Goal: Task Accomplishment & Management: Use online tool/utility

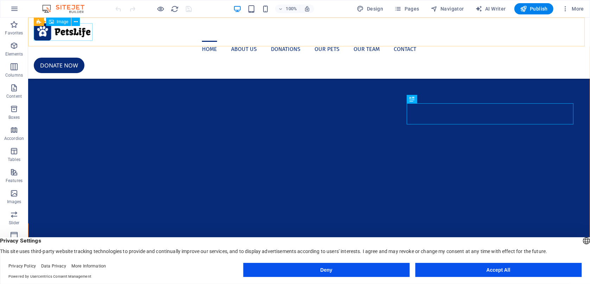
click at [67, 33] on figure at bounding box center [308, 32] width 550 height 18
click at [65, 34] on figure at bounding box center [308, 32] width 550 height 18
click at [73, 21] on button at bounding box center [75, 22] width 8 height 8
click at [489, 41] on nav "Home About us Donations Our Pets Our Team Contact" at bounding box center [308, 49] width 550 height 17
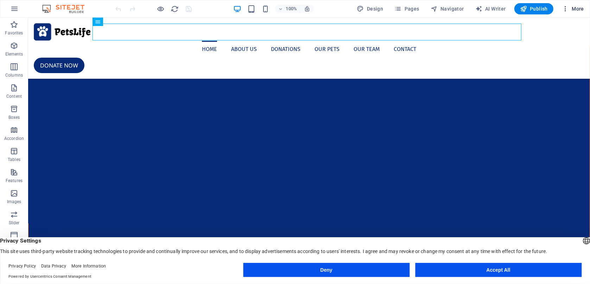
click at [565, 9] on icon "button" at bounding box center [565, 8] width 7 height 7
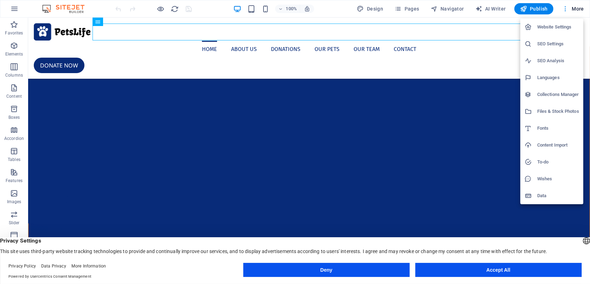
click at [565, 9] on div at bounding box center [295, 142] width 590 height 284
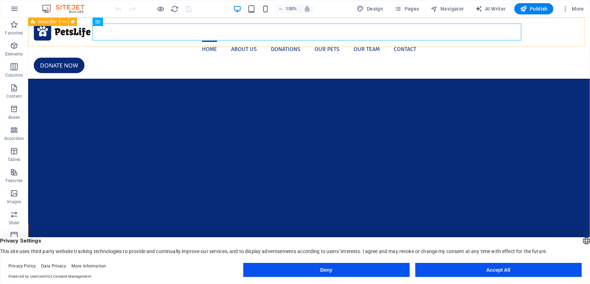
click at [54, 22] on span "Menu Bar" at bounding box center [47, 22] width 18 height 4
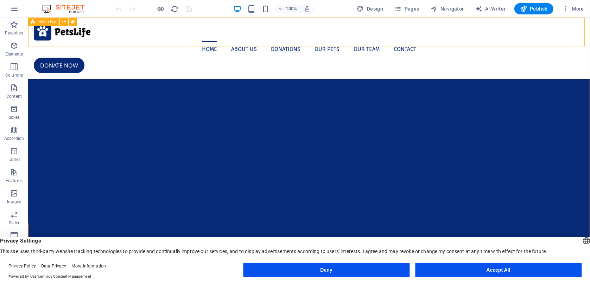
click at [53, 21] on span "Menu Bar" at bounding box center [47, 22] width 18 height 4
click at [130, 41] on nav "Home About us Donations Our Pets Our Team Contact" at bounding box center [308, 49] width 550 height 17
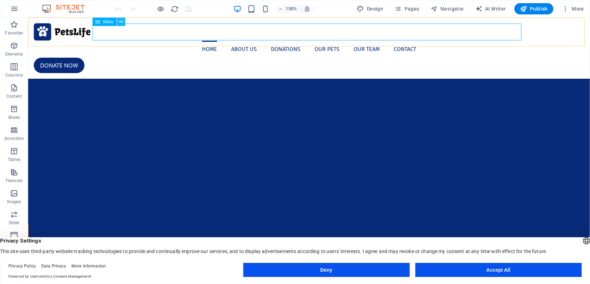
click at [122, 24] on icon at bounding box center [121, 21] width 4 height 7
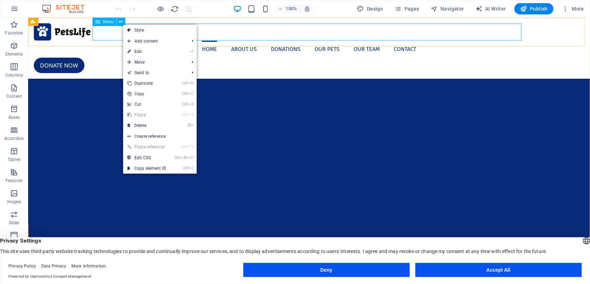
click at [407, 41] on nav "Home About us Donations Our Pets Our Team Contact" at bounding box center [308, 49] width 550 height 17
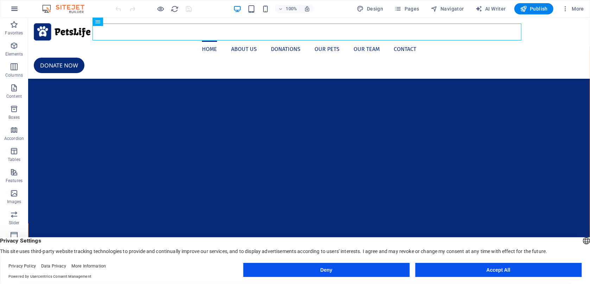
click at [16, 8] on icon "button" at bounding box center [14, 9] width 8 height 8
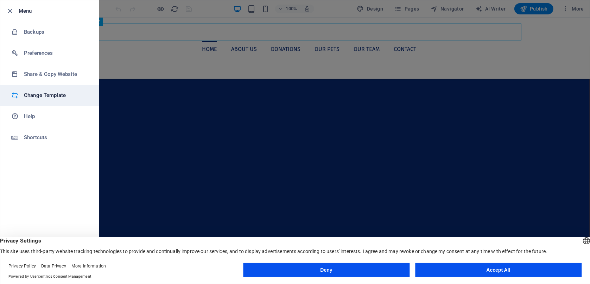
click at [61, 98] on h6 "Change Template" at bounding box center [56, 95] width 65 height 8
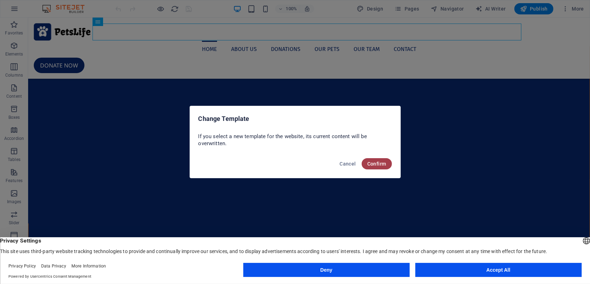
click at [369, 166] on span "Confirm" at bounding box center [376, 164] width 19 height 6
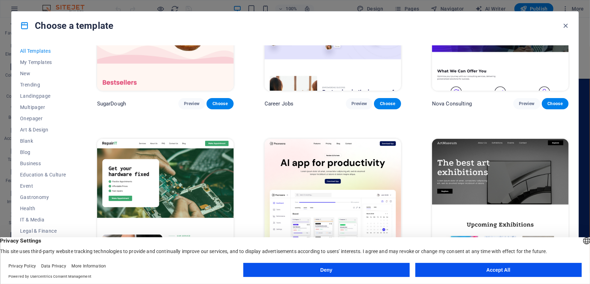
scroll to position [164, 0]
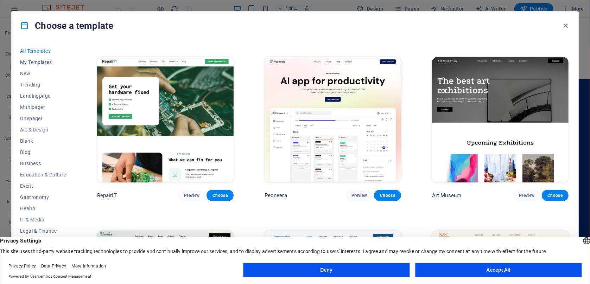
click at [51, 66] on button "My Templates" at bounding box center [43, 62] width 46 height 11
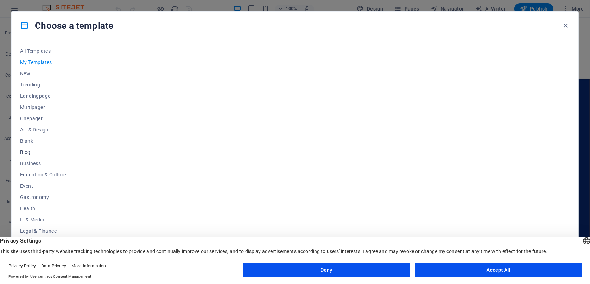
click at [22, 154] on span "Blog" at bounding box center [43, 152] width 46 height 6
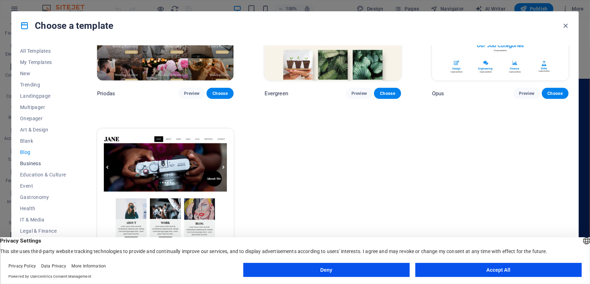
click at [31, 163] on span "Business" at bounding box center [43, 164] width 46 height 6
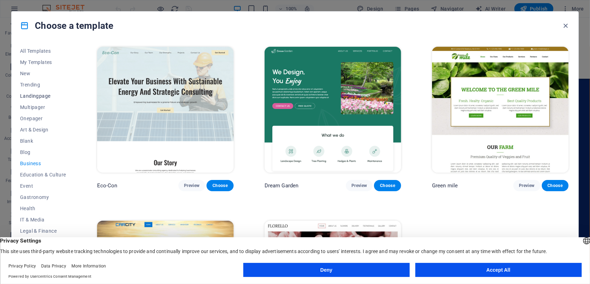
click at [41, 95] on span "Landingpage" at bounding box center [43, 96] width 46 height 6
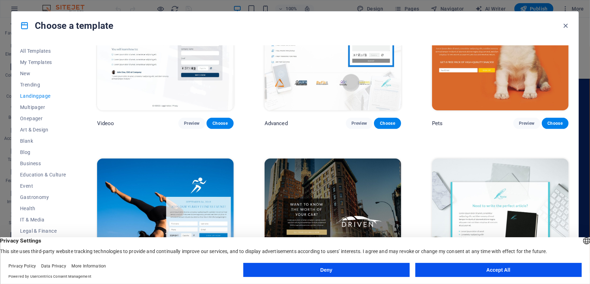
scroll to position [328, 0]
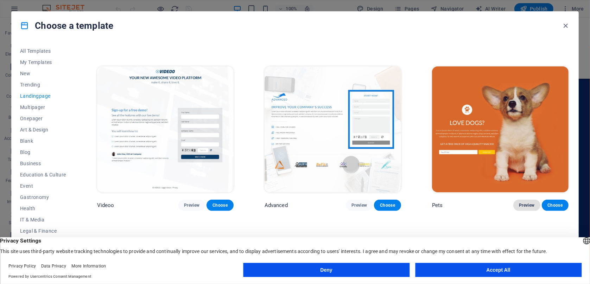
click at [519, 203] on span "Preview" at bounding box center [526, 206] width 15 height 6
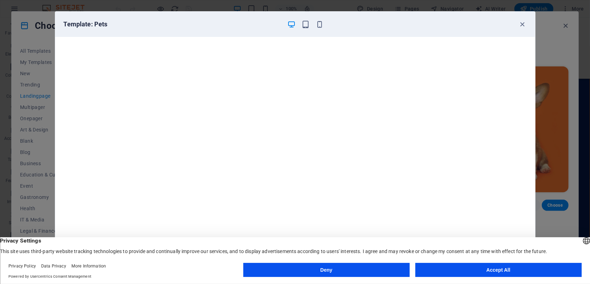
scroll to position [1, 0]
click at [522, 27] on icon "button" at bounding box center [522, 24] width 8 height 8
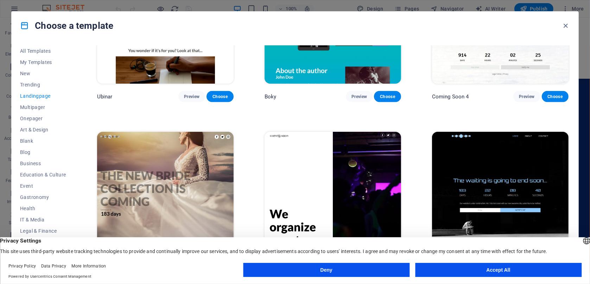
scroll to position [1310, 0]
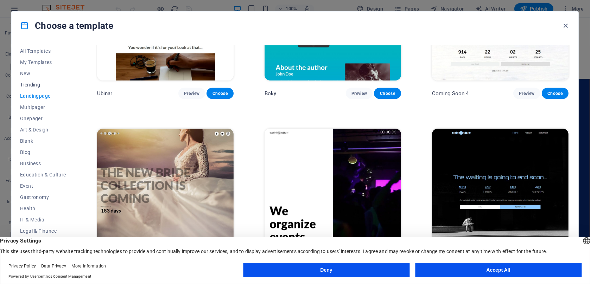
click at [26, 85] on span "Trending" at bounding box center [43, 85] width 46 height 6
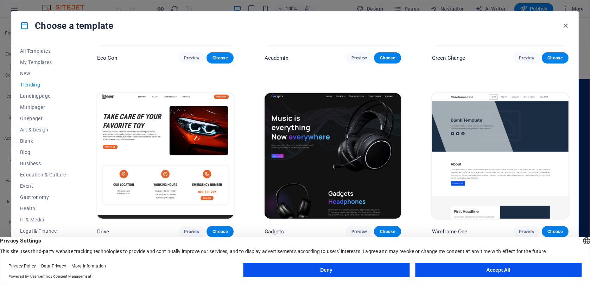
scroll to position [463, 0]
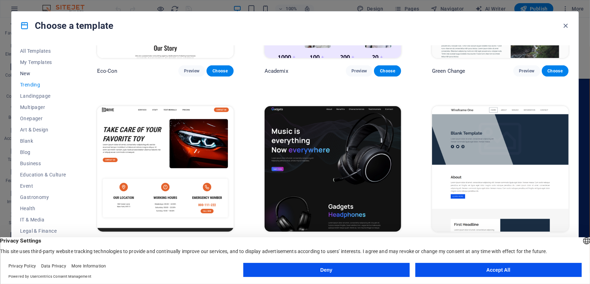
click at [21, 73] on span "New" at bounding box center [43, 74] width 46 height 6
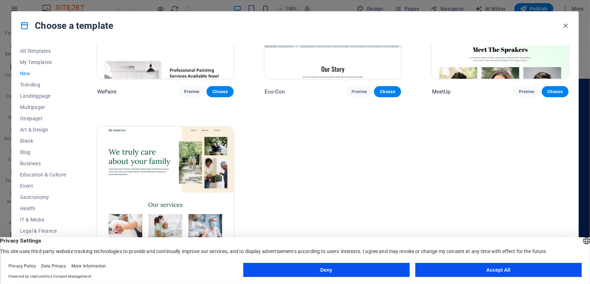
scroll to position [618, 0]
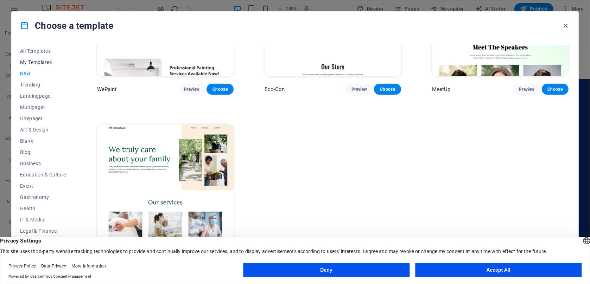
click at [32, 61] on span "My Templates" at bounding box center [43, 62] width 46 height 6
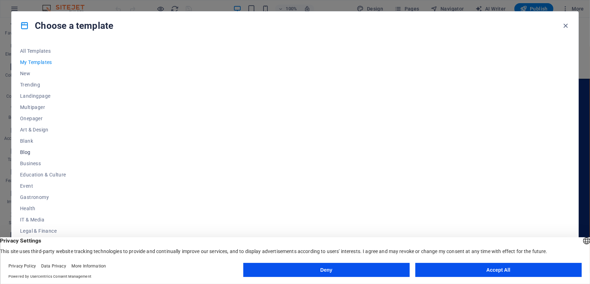
scroll to position [62, 0]
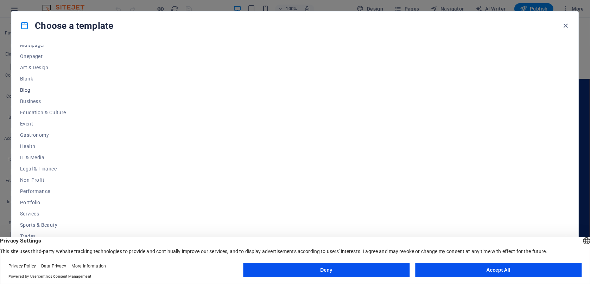
click at [31, 88] on span "Blog" at bounding box center [43, 90] width 46 height 6
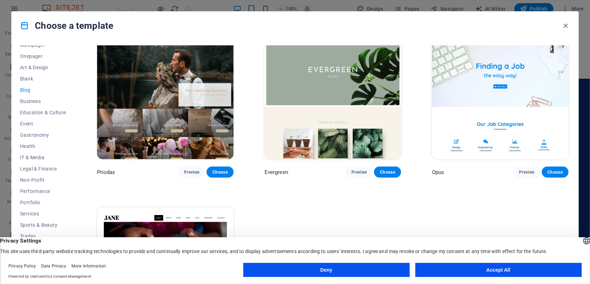
scroll to position [1310, 0]
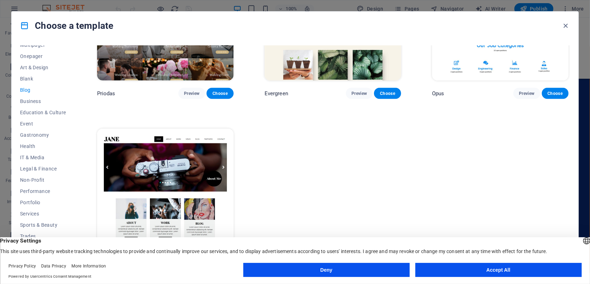
click at [496, 268] on button "Accept All" at bounding box center [498, 270] width 166 height 14
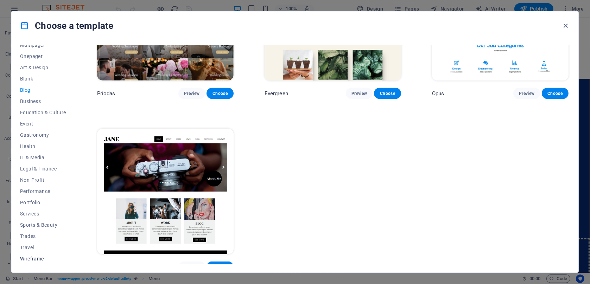
click at [34, 259] on span "Wireframe" at bounding box center [43, 259] width 46 height 6
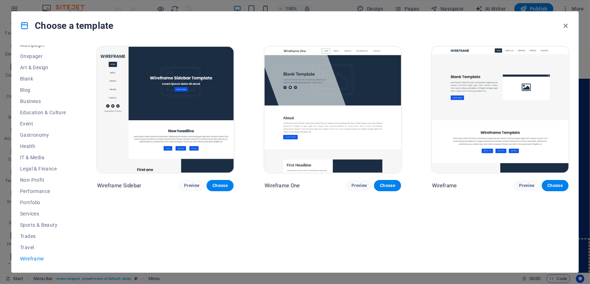
scroll to position [0, 0]
click at [38, 191] on span "Performance" at bounding box center [43, 192] width 46 height 6
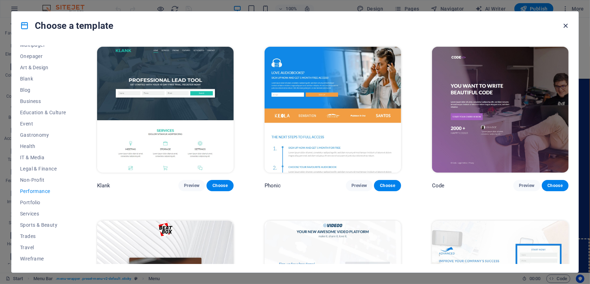
click at [568, 24] on icon "button" at bounding box center [566, 26] width 8 height 8
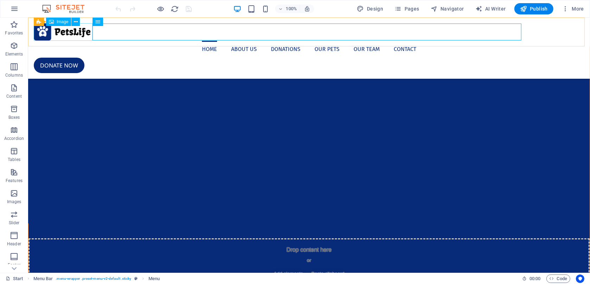
click at [69, 34] on figure at bounding box center [308, 32] width 550 height 18
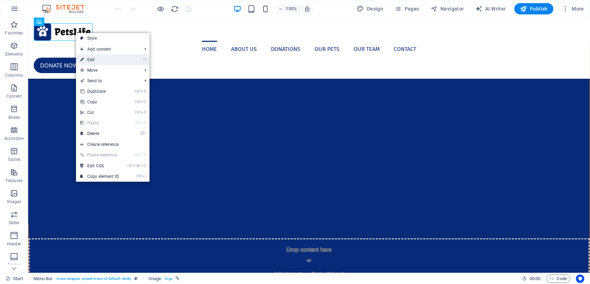
click at [97, 60] on link "⏎ Edit" at bounding box center [99, 60] width 47 height 11
select select "px"
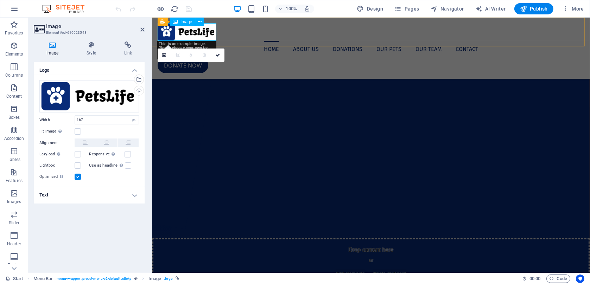
click at [209, 31] on figure at bounding box center [370, 32] width 427 height 18
click at [136, 99] on div "Drag files here, click to choose files or select files from Files or our free s…" at bounding box center [89, 96] width 100 height 33
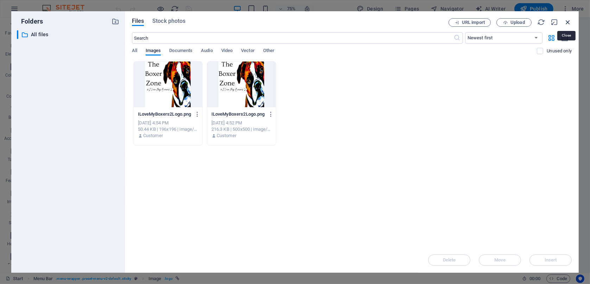
drag, startPoint x: 567, startPoint y: 22, endPoint x: 301, endPoint y: 27, distance: 265.9
click at [567, 22] on icon "button" at bounding box center [568, 22] width 8 height 8
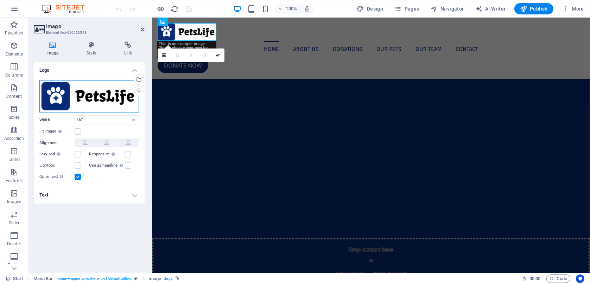
click at [97, 95] on div "Drag files here, click to choose files or select files from Files or our free s…" at bounding box center [89, 96] width 100 height 33
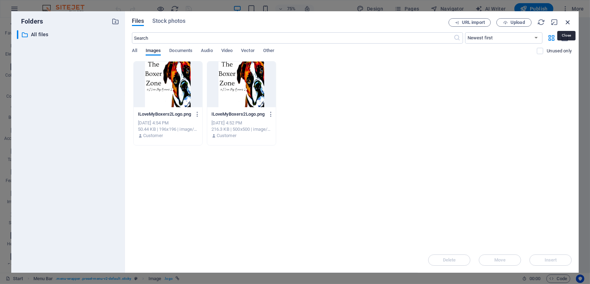
click at [570, 21] on icon "button" at bounding box center [568, 22] width 8 height 8
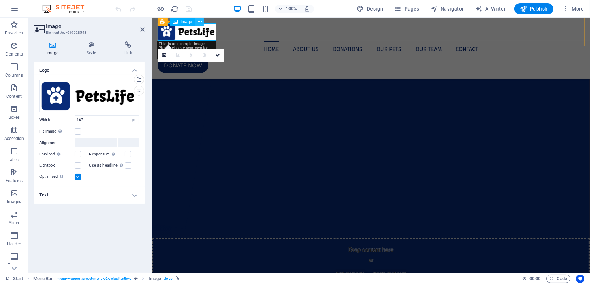
click at [197, 21] on button at bounding box center [199, 22] width 8 height 8
click at [115, 122] on input "167" at bounding box center [107, 120] width 64 height 8
drag, startPoint x: 87, startPoint y: 96, endPoint x: 76, endPoint y: 91, distance: 11.7
click at [76, 91] on div "Drag files here, click to choose files or select files from Files or our free s…" at bounding box center [89, 96] width 100 height 33
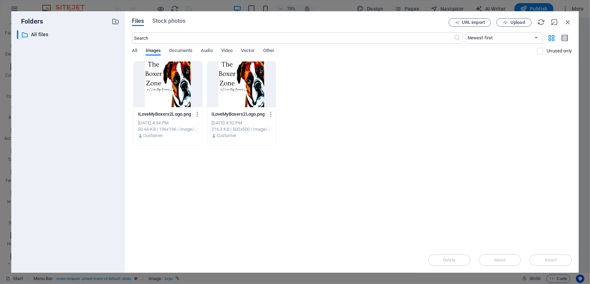
click at [567, 26] on div "URL import Upload" at bounding box center [509, 22] width 123 height 8
click at [571, 18] on icon "button" at bounding box center [568, 22] width 8 height 8
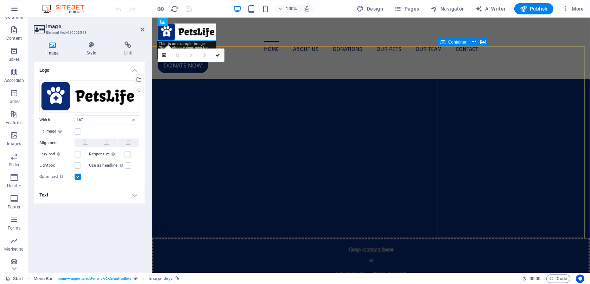
scroll to position [61, 0]
drag, startPoint x: -1, startPoint y: 29, endPoint x: -1, endPoint y: 14, distance: 14.8
click at [0, 14] on html "[DOMAIN_NAME] Start Favorites Elements Columns Content Boxes Accordion Tables F…" at bounding box center [295, 142] width 590 height 284
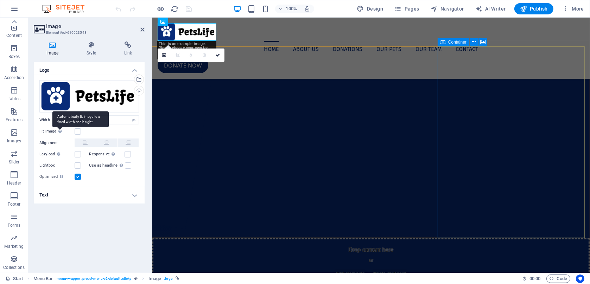
click at [61, 127] on div "Automatically fit image to a fixed width and height" at bounding box center [80, 119] width 56 height 16
click at [0, 0] on input "Fit image Automatically fit image to a fixed width and height" at bounding box center [0, 0] width 0 height 0
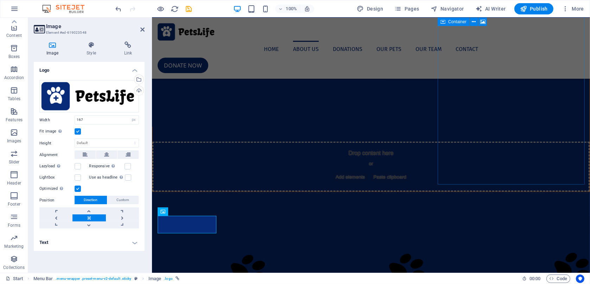
scroll to position [0, 0]
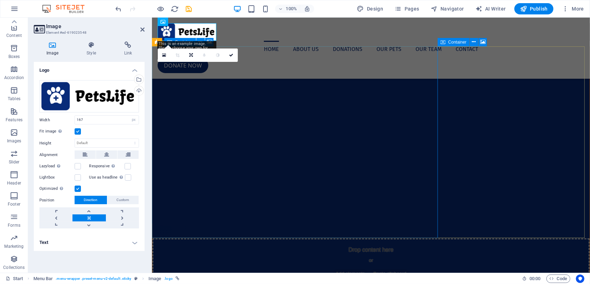
click at [191, 238] on div "Drop content here or Add elements Paste clipboard" at bounding box center [370, 263] width 437 height 50
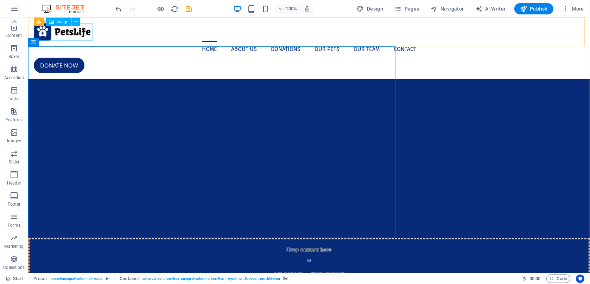
click at [59, 36] on figure at bounding box center [308, 32] width 550 height 18
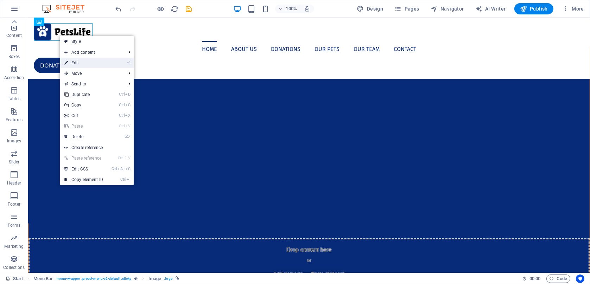
click at [86, 63] on link "⏎ Edit" at bounding box center [83, 63] width 47 height 11
select select "px"
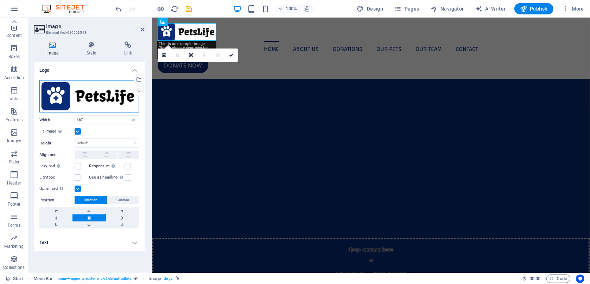
click at [101, 98] on div "Drag files here, click to choose files or select files from Files or our free s…" at bounding box center [89, 96] width 100 height 33
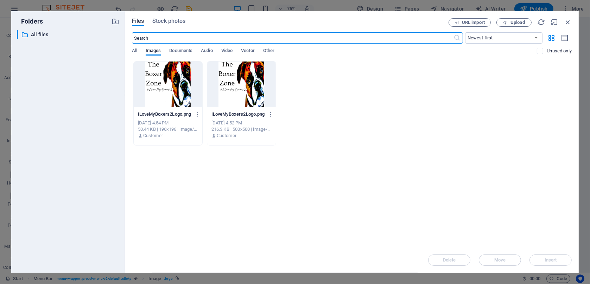
click at [137, 53] on div "All Images Documents Audio Video Vector Other" at bounding box center [334, 54] width 405 height 13
click at [136, 51] on span "All" at bounding box center [134, 51] width 5 height 10
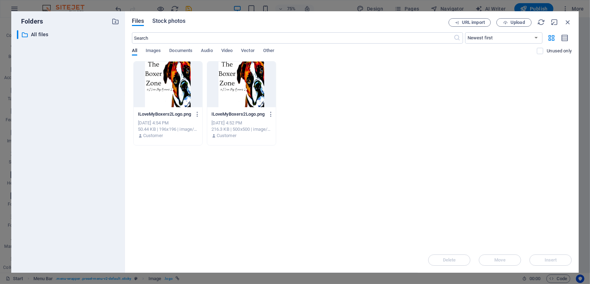
click at [176, 23] on span "Stock photos" at bounding box center [168, 21] width 33 height 8
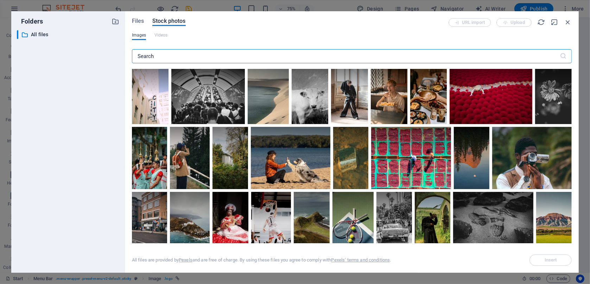
click at [142, 38] on span "Images" at bounding box center [139, 35] width 14 height 8
click at [39, 38] on p "All files" at bounding box center [68, 35] width 75 height 8
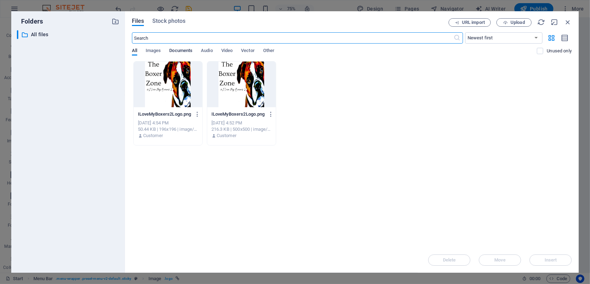
click at [181, 49] on span "Documents" at bounding box center [180, 51] width 23 height 10
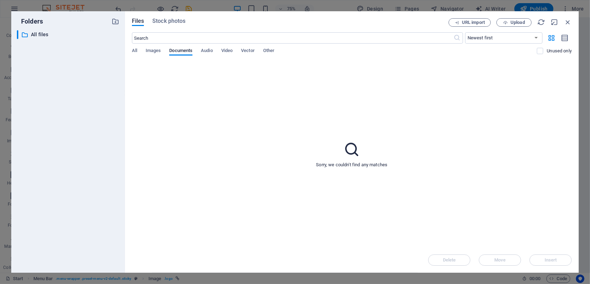
click at [131, 51] on div "Files Stock photos URL import Upload ​ Newest first Oldest first Name (A-Z) Nam…" at bounding box center [352, 142] width 454 height 262
click at [137, 52] on div "All Images Documents Audio Video Vector Other" at bounding box center [334, 54] width 405 height 13
click at [134, 52] on span "All" at bounding box center [134, 51] width 5 height 10
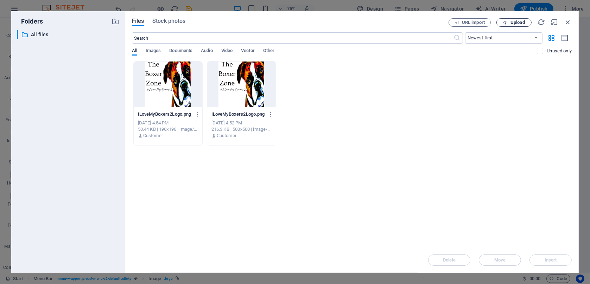
click at [510, 26] on button "Upload" at bounding box center [513, 22] width 35 height 8
drag, startPoint x: 567, startPoint y: 22, endPoint x: 415, endPoint y: 5, distance: 152.9
click at [567, 22] on icon "button" at bounding box center [568, 22] width 8 height 8
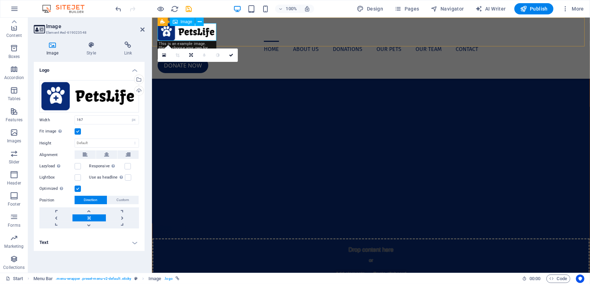
click at [188, 31] on figure at bounding box center [370, 32] width 427 height 18
click at [49, 241] on h4 "Text" at bounding box center [89, 242] width 111 height 17
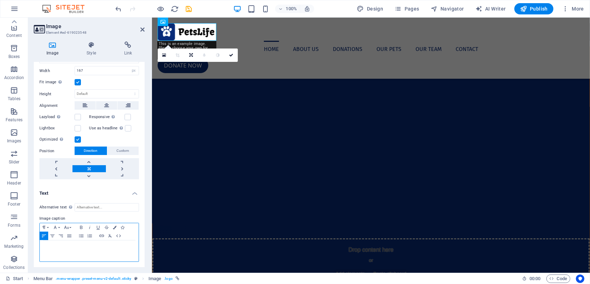
click at [49, 246] on p at bounding box center [89, 247] width 92 height 6
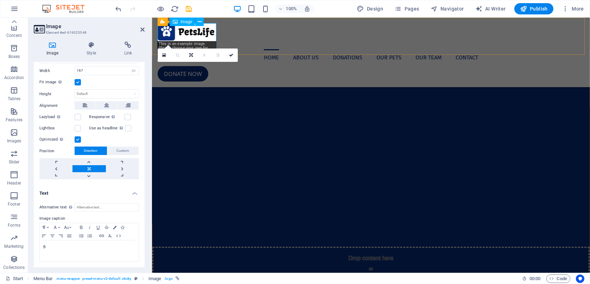
click at [202, 31] on figure "B" at bounding box center [370, 36] width 427 height 26
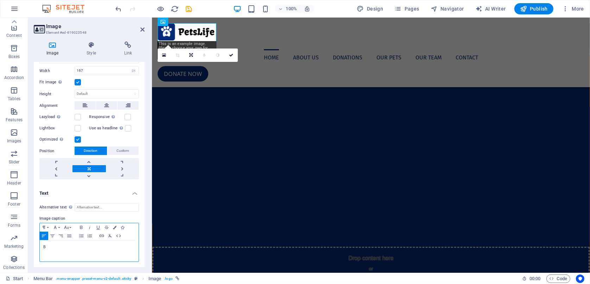
click at [55, 244] on p "B" at bounding box center [89, 247] width 92 height 6
drag, startPoint x: 81, startPoint y: 250, endPoint x: 22, endPoint y: 247, distance: 58.4
click at [22, 247] on section "Favorites Elements Columns Content Boxes Accordion Tables Features Images Slide…" at bounding box center [295, 145] width 590 height 255
click at [82, 228] on icon "button" at bounding box center [81, 227] width 2 height 3
click at [48, 228] on button "Paragraph Format" at bounding box center [45, 227] width 11 height 8
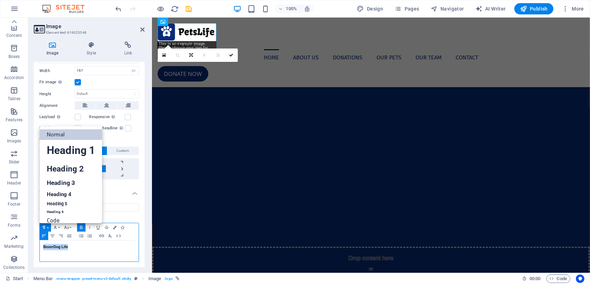
scroll to position [8, 0]
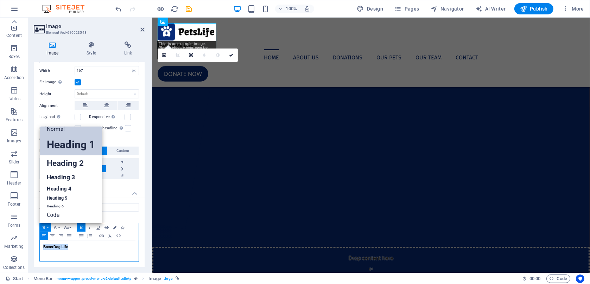
click at [59, 147] on link "Heading 1" at bounding box center [71, 144] width 62 height 21
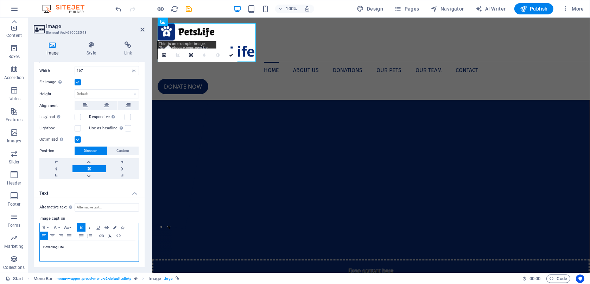
click at [110, 236] on icon "button" at bounding box center [110, 236] width 8 height 6
click at [82, 228] on icon "button" at bounding box center [81, 228] width 8 height 6
click at [70, 227] on button "Font Size" at bounding box center [67, 227] width 11 height 8
click at [115, 227] on icon "button" at bounding box center [115, 228] width 4 height 4
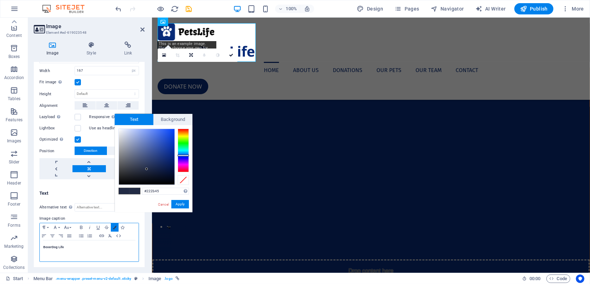
click at [113, 226] on button "Colors" at bounding box center [115, 227] width 8 height 8
click at [120, 235] on icon "button" at bounding box center [118, 236] width 8 height 6
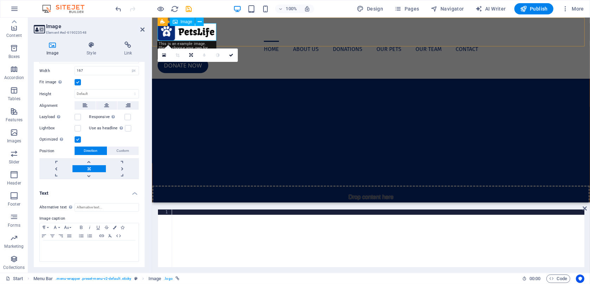
click at [198, 31] on figure at bounding box center [370, 32] width 427 height 18
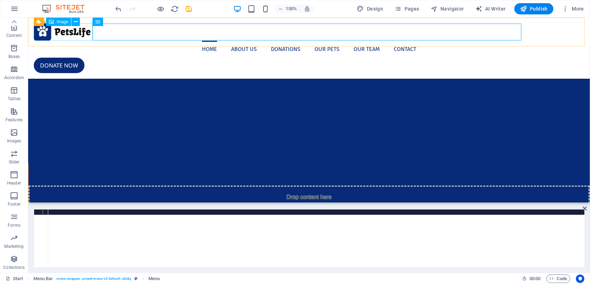
click at [78, 31] on figure at bounding box center [308, 32] width 550 height 18
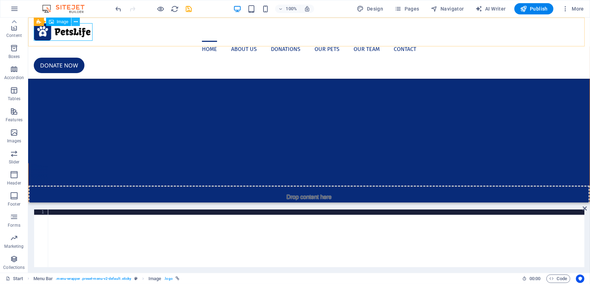
click at [76, 23] on icon at bounding box center [76, 21] width 4 height 7
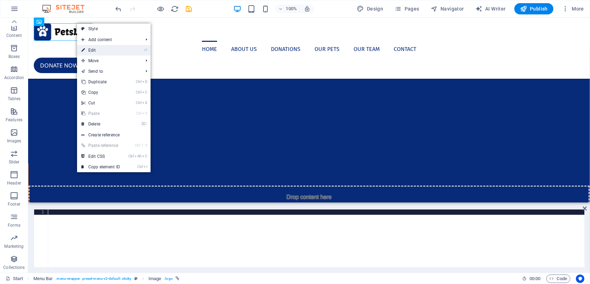
click at [94, 47] on link "⏎ Edit" at bounding box center [100, 50] width 47 height 11
select select "px"
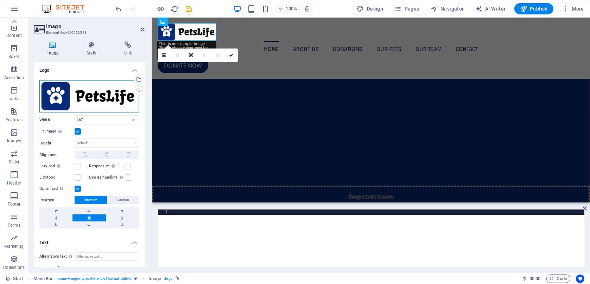
click at [85, 97] on div "Drag files here, click to choose files or select files from Files or our free s…" at bounding box center [89, 96] width 100 height 33
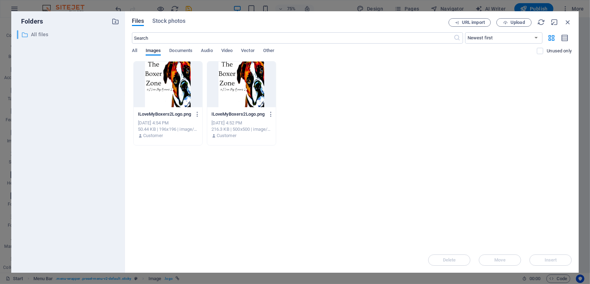
click at [38, 33] on p "All files" at bounding box center [68, 35] width 75 height 8
click at [567, 25] on icon "button" at bounding box center [568, 22] width 8 height 8
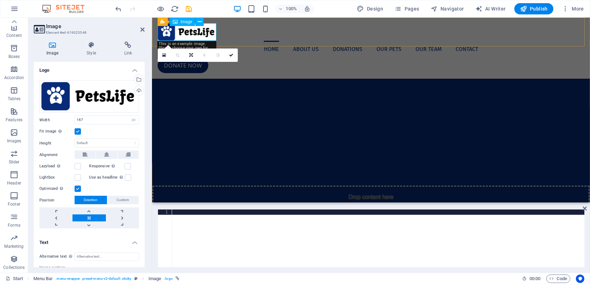
click at [191, 34] on figure at bounding box center [370, 32] width 427 height 18
click at [101, 143] on select "Default auto px" at bounding box center [107, 143] width 64 height 8
select select "px"
click at [127, 139] on select "Default auto px" at bounding box center [107, 143] width 64 height 8
type input "50"
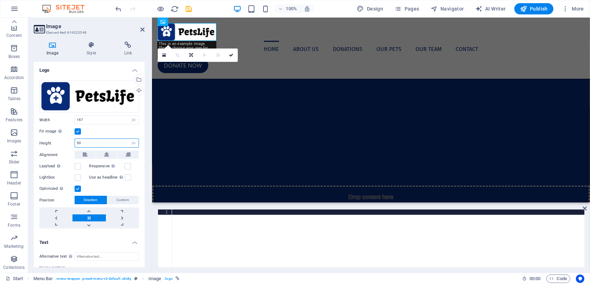
click at [117, 145] on input "50" at bounding box center [107, 143] width 64 height 8
click at [116, 145] on input "50" at bounding box center [107, 143] width 64 height 8
click at [55, 143] on label "Height" at bounding box center [56, 143] width 35 height 4
click at [78, 143] on input "50" at bounding box center [107, 143] width 64 height 8
click at [79, 131] on label at bounding box center [78, 131] width 6 height 6
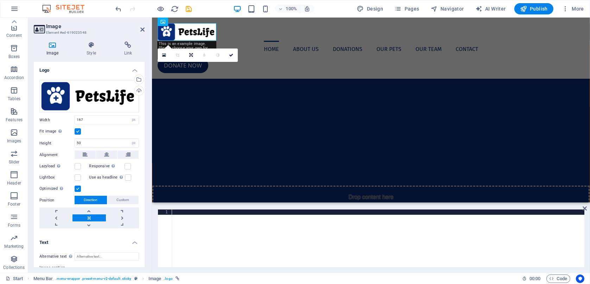
click at [0, 0] on input "Fit image Automatically fit image to a fixed width and height" at bounding box center [0, 0] width 0 height 0
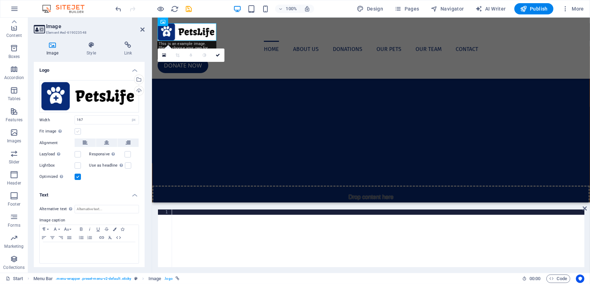
click at [78, 133] on label at bounding box center [78, 131] width 6 height 6
click at [0, 0] on input "Fit image Automatically fit image to a fixed width and height" at bounding box center [0, 0] width 0 height 0
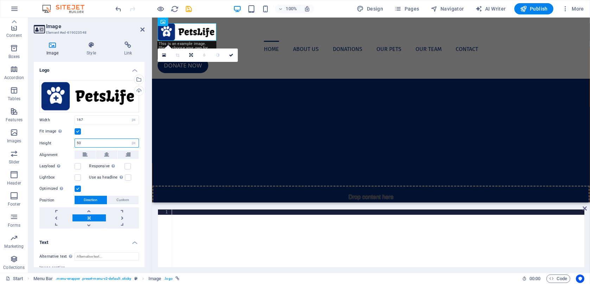
click at [79, 141] on input "50" at bounding box center [107, 143] width 64 height 8
click at [77, 131] on label at bounding box center [78, 131] width 6 height 6
click at [0, 0] on input "Fit image Automatically fit image to a fixed width and height" at bounding box center [0, 0] width 0 height 0
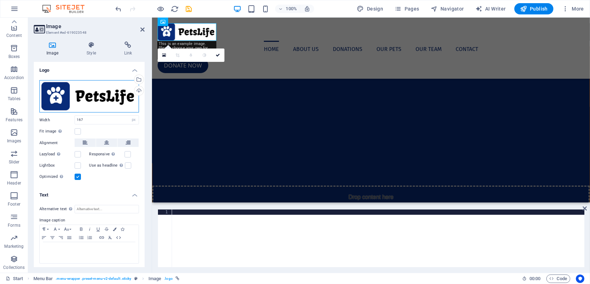
click at [120, 103] on div "Drag files here, click to choose files or select files from Files or our free s…" at bounding box center [89, 96] width 100 height 33
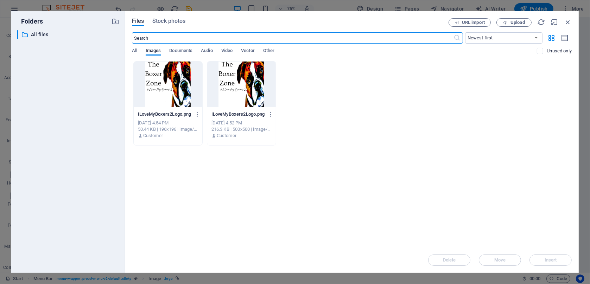
click at [560, 20] on div "URL import Upload" at bounding box center [509, 22] width 123 height 8
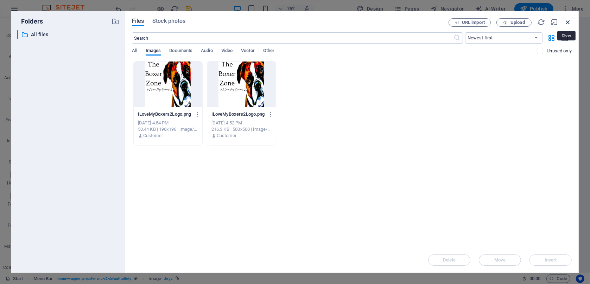
click at [567, 25] on icon "button" at bounding box center [568, 22] width 8 height 8
